Goal: Entertainment & Leisure: Consume media (video, audio)

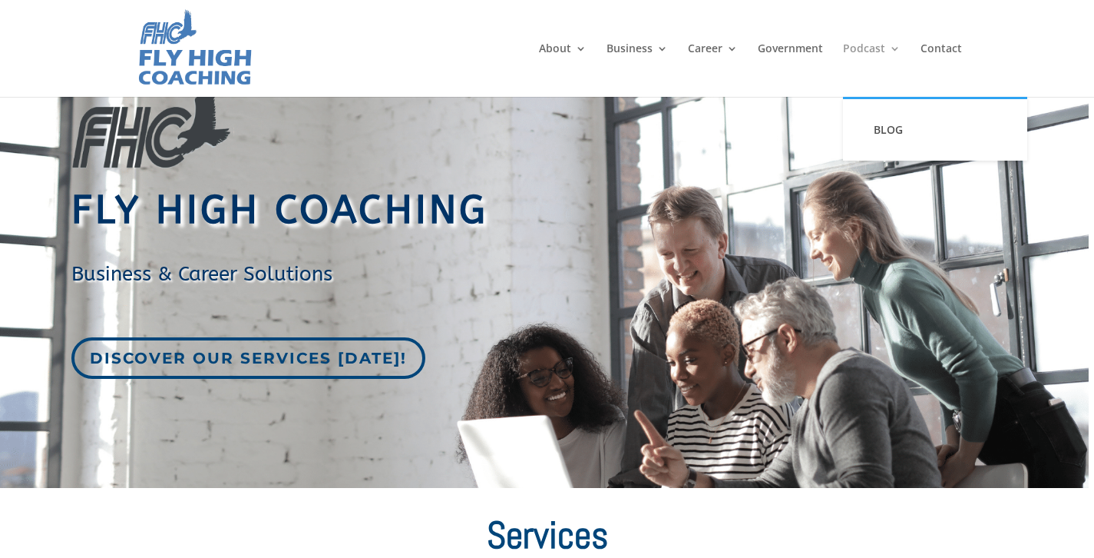
click at [875, 46] on link "Podcast" at bounding box center [872, 70] width 58 height 54
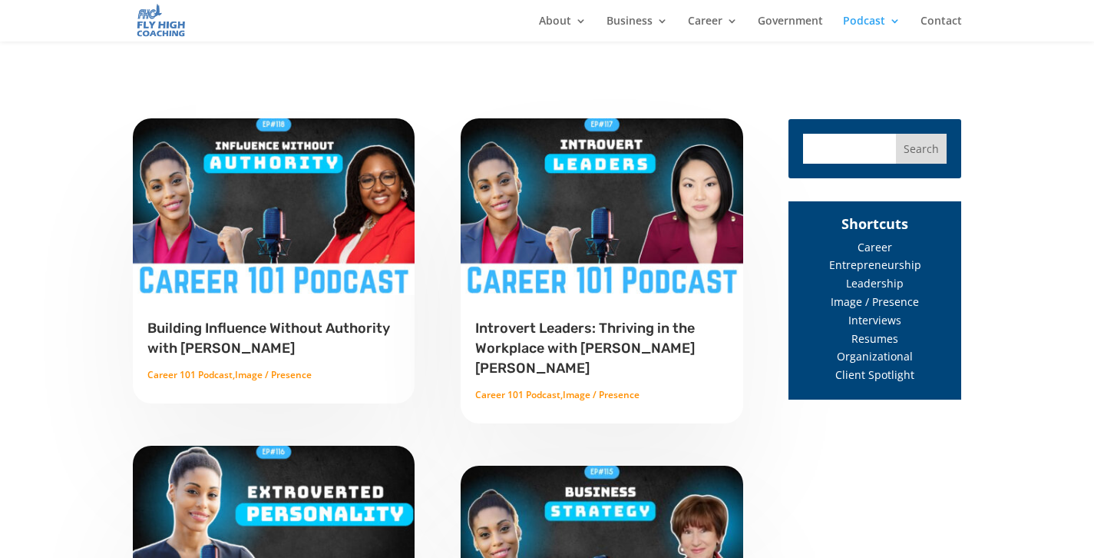
scroll to position [569, 0]
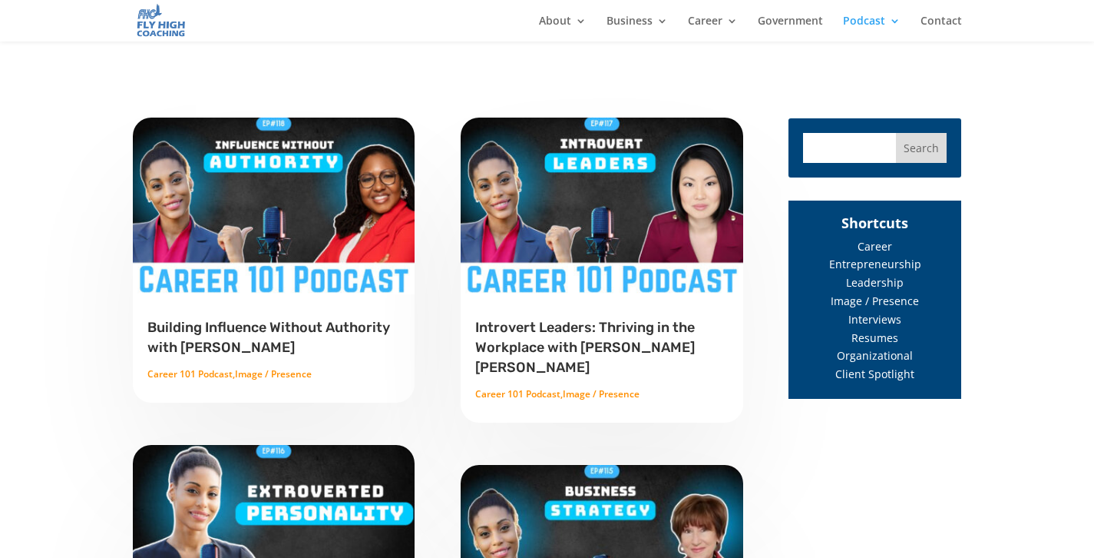
click at [336, 331] on link "Building Influence Without Authority with Laura Knights" at bounding box center [268, 337] width 243 height 37
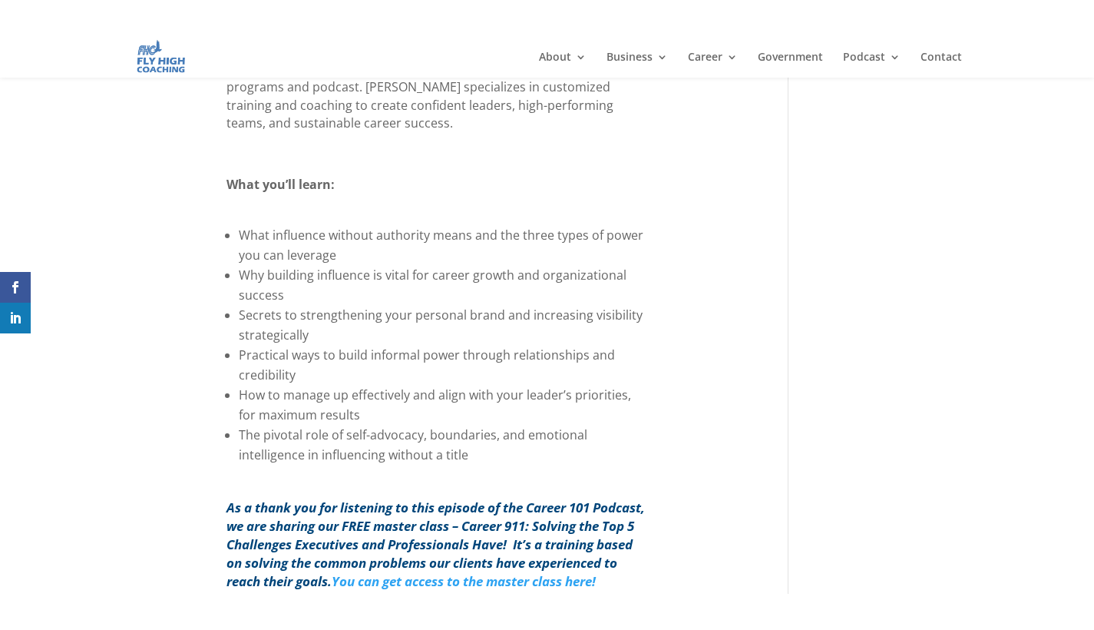
scroll to position [1035, 0]
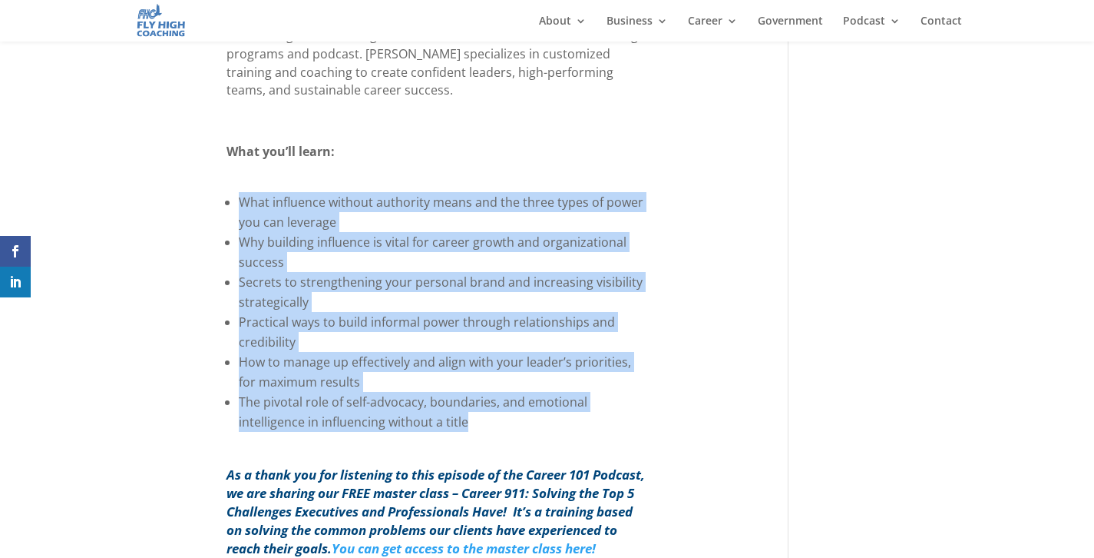
drag, startPoint x: 230, startPoint y: 116, endPoint x: 595, endPoint y: 351, distance: 433.9
click at [595, 351] on div "Building influence without authority is a critical skill for executives and pro…" at bounding box center [438, 72] width 422 height 751
copy div "What influence without authority means and the three types of power you can lev…"
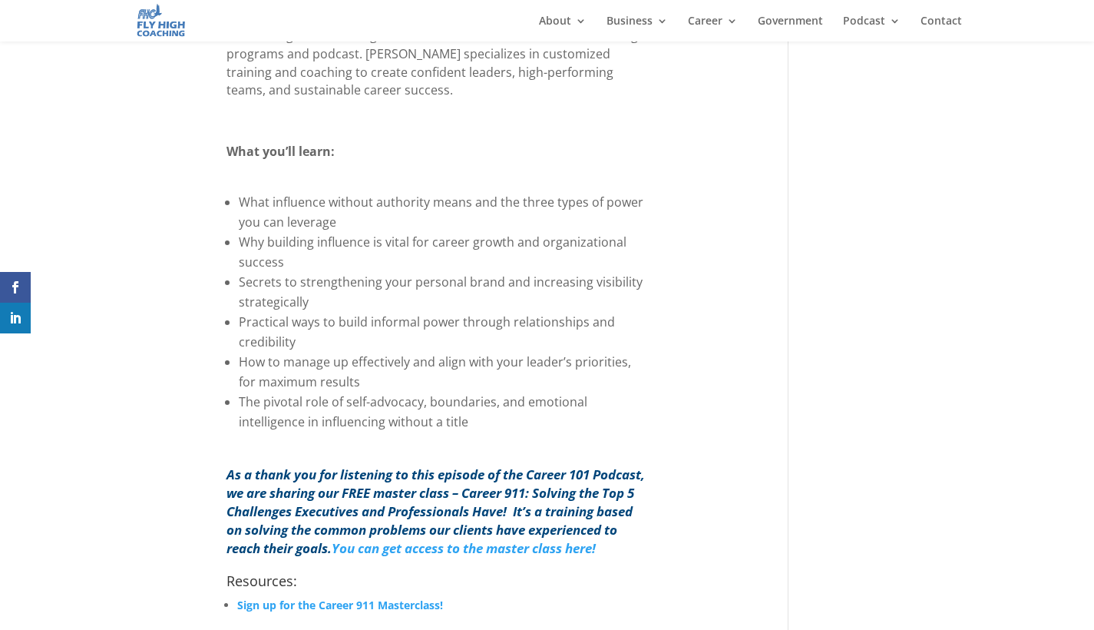
scroll to position [0, 0]
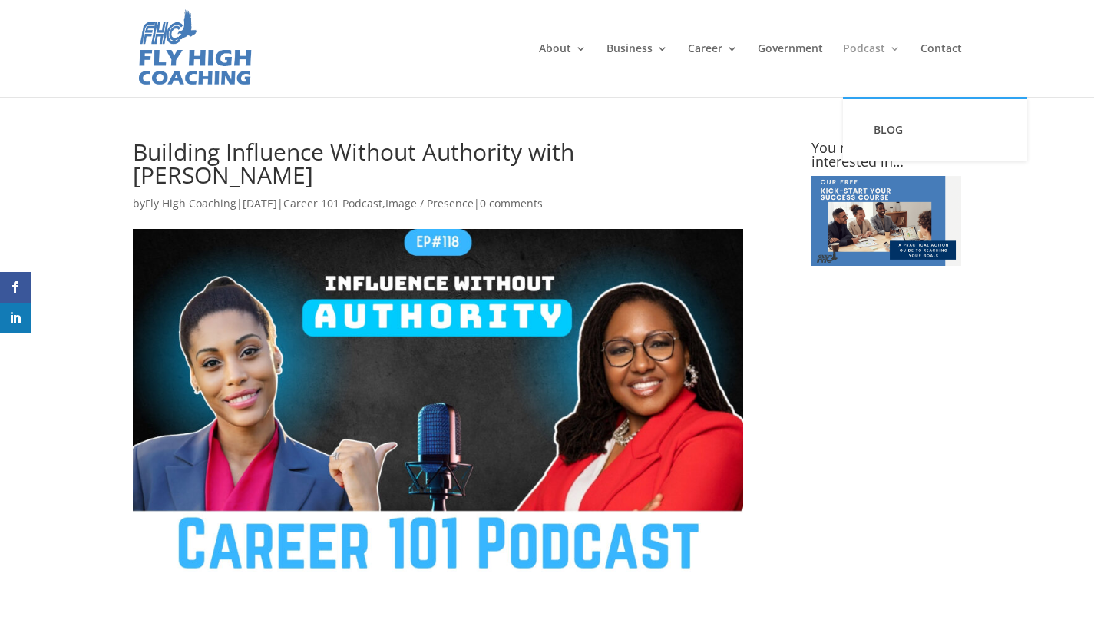
click at [866, 47] on link "Podcast" at bounding box center [872, 70] width 58 height 54
